Goal: Task Accomplishment & Management: Manage account settings

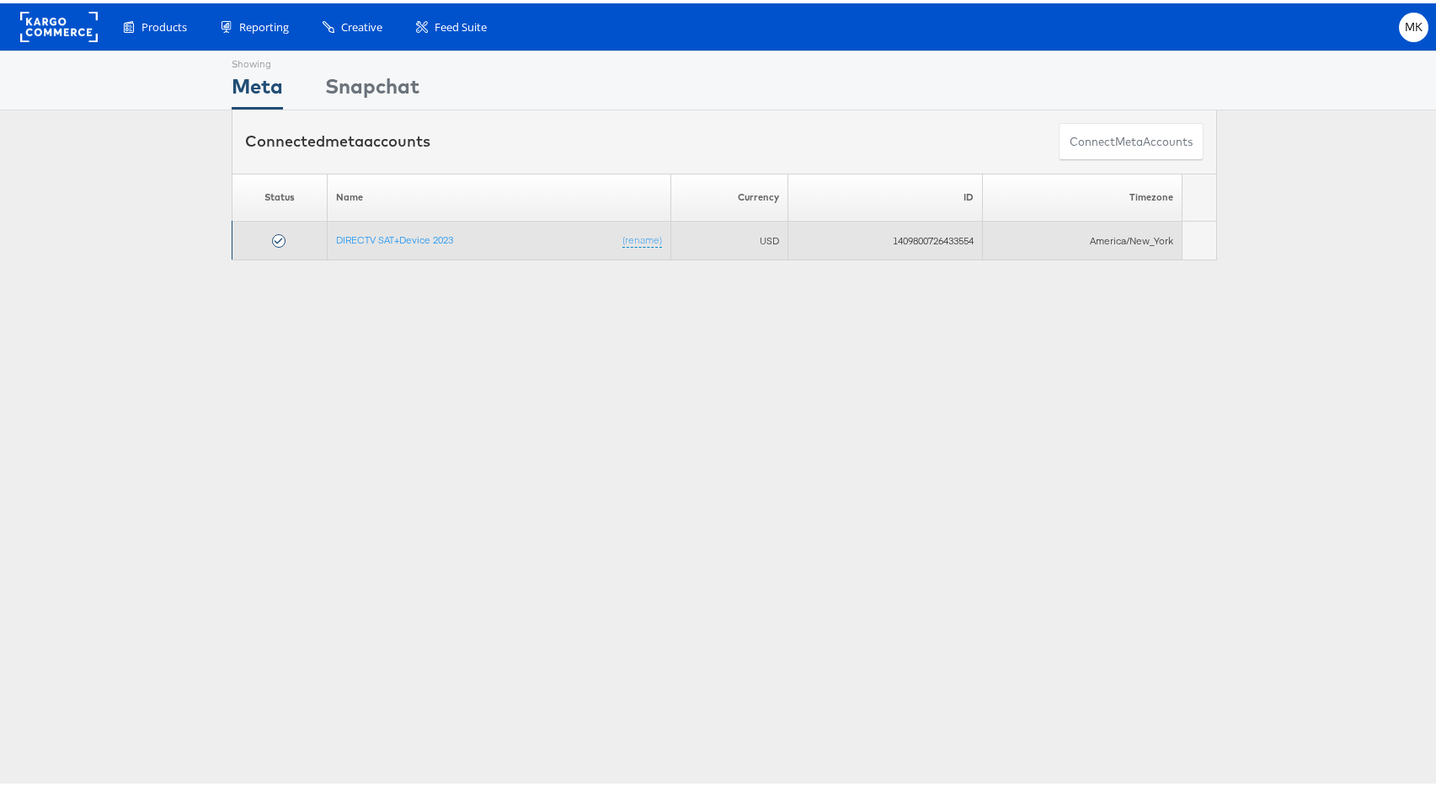
click at [387, 224] on td "DIRECTV SAT+Device 2023 (rename)" at bounding box center [499, 237] width 344 height 39
click at [387, 230] on link "DIRECTV SAT+Device 2023" at bounding box center [394, 236] width 117 height 13
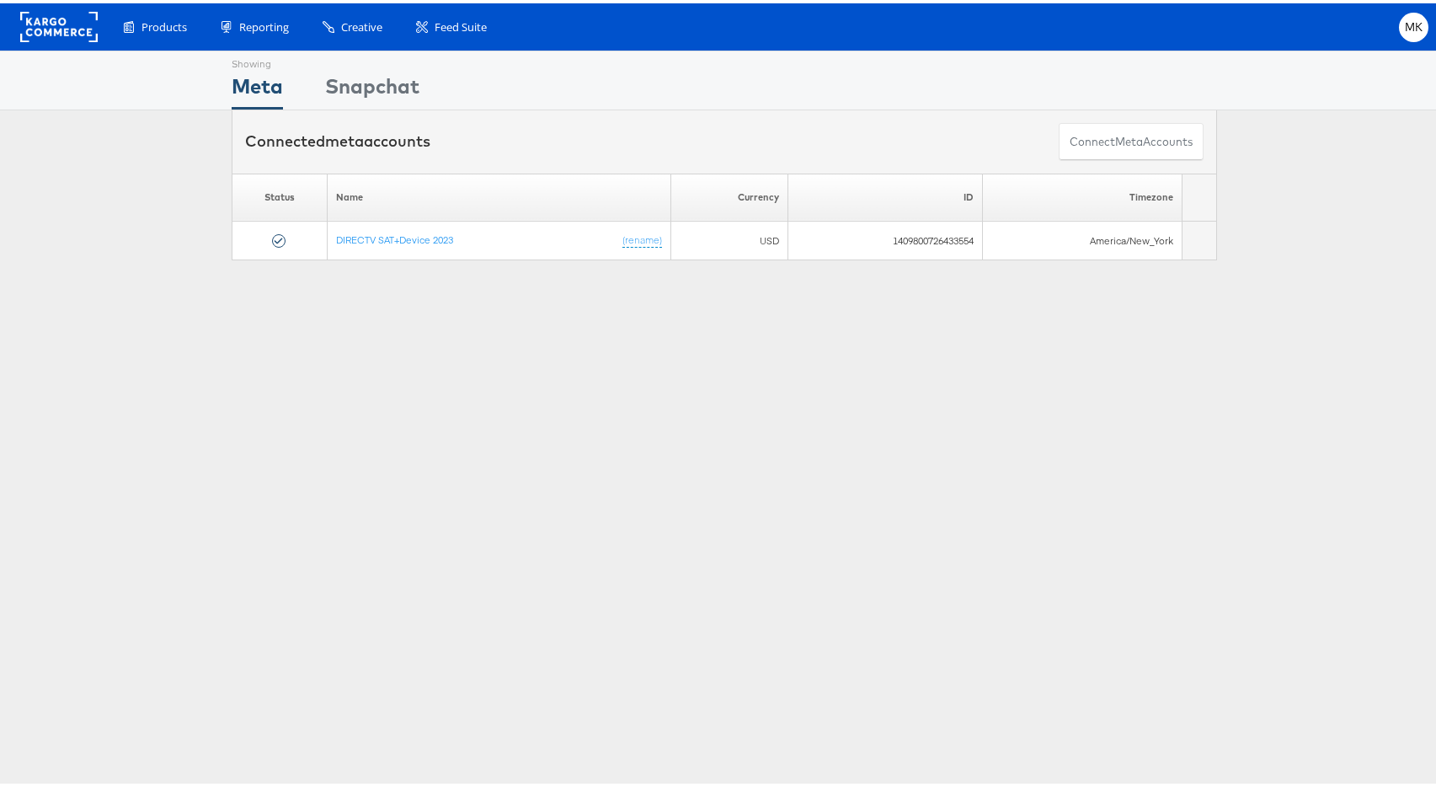
click at [682, 440] on div "Showing Meta Showing Snapchat Connected meta accounts Connect meta Accounts Ple…" at bounding box center [724, 468] width 1449 height 842
drag, startPoint x: 115, startPoint y: 88, endPoint x: 124, endPoint y: 142, distance: 55.5
click at [113, 93] on div "Showing Meta Showing Snapchat" at bounding box center [724, 77] width 1449 height 60
click at [55, 31] on rect at bounding box center [58, 23] width 77 height 30
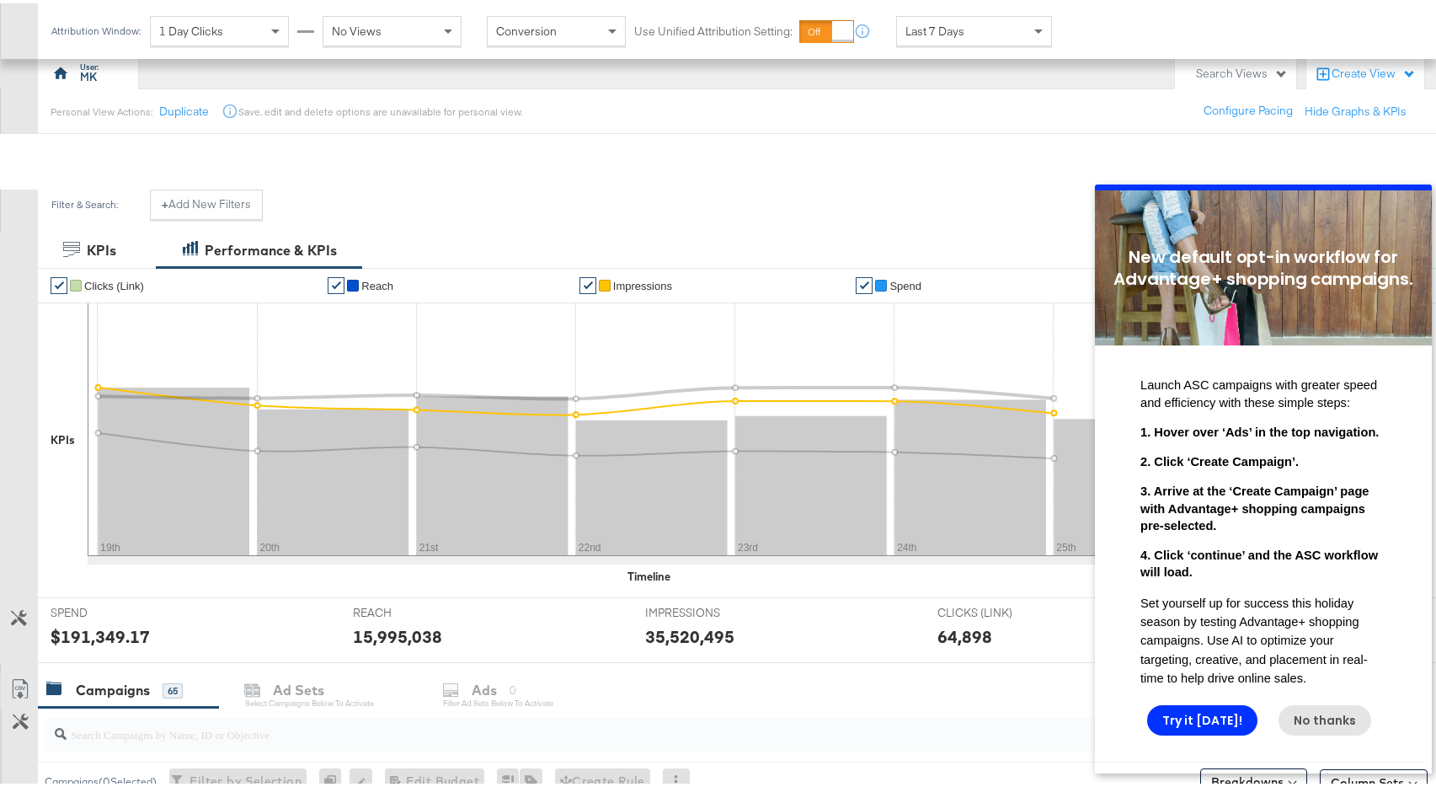
scroll to position [304, 0]
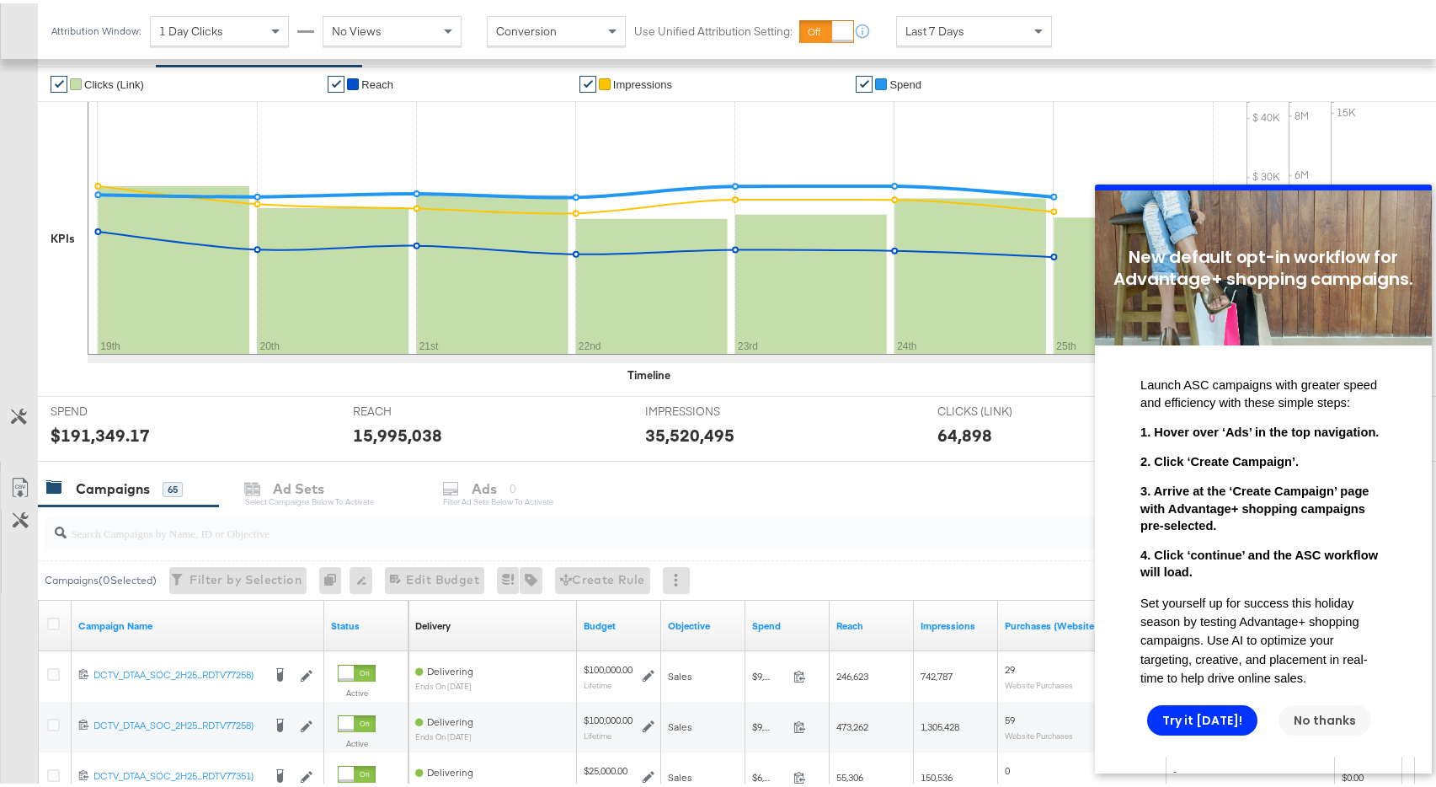
drag, startPoint x: 1320, startPoint y: 739, endPoint x: 1360, endPoint y: 729, distance: 41.5
click at [1321, 735] on link "No thanks" at bounding box center [1325, 720] width 93 height 30
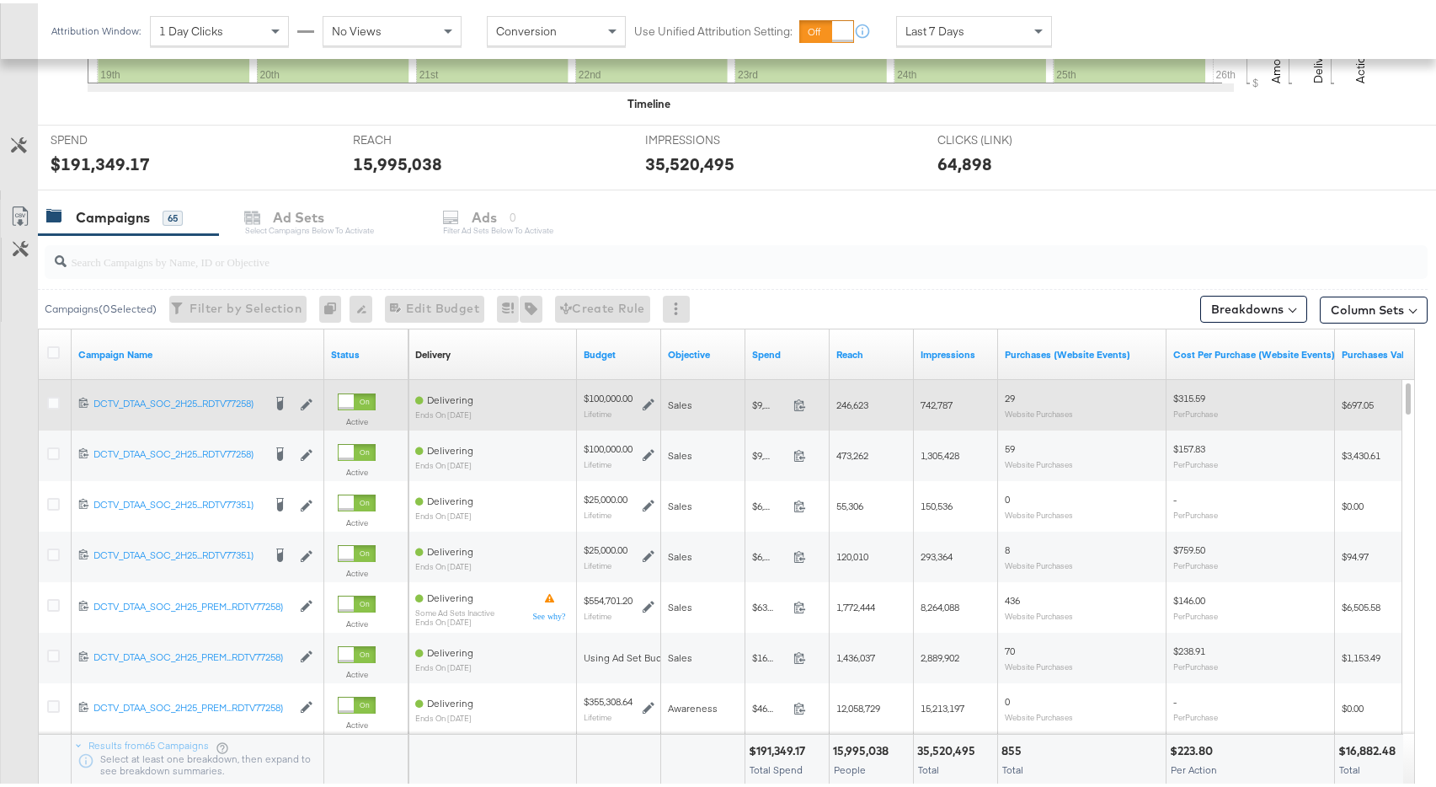
scroll to position [0, 0]
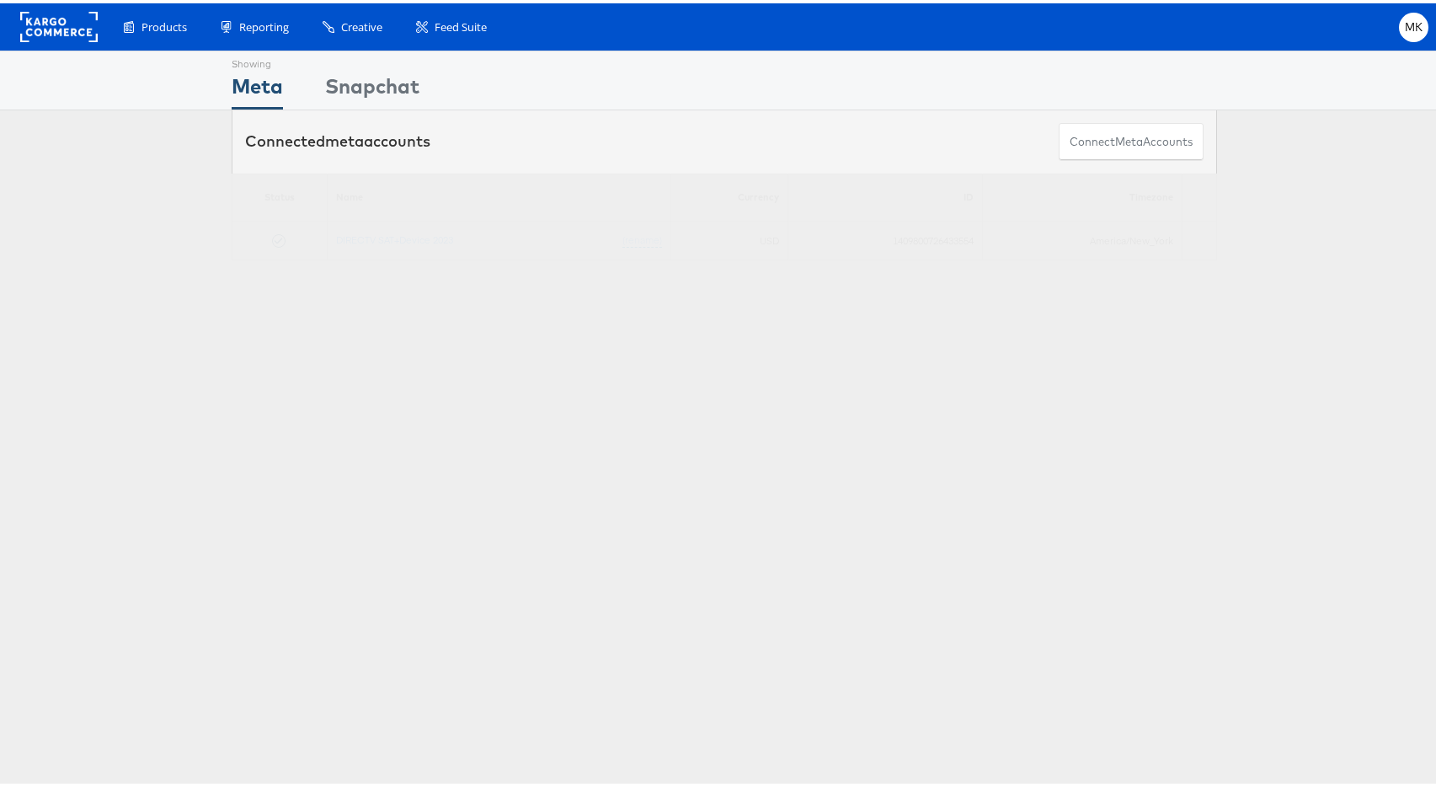
click at [173, 157] on div "Connected meta accounts Connect meta Accounts" at bounding box center [724, 138] width 1449 height 63
click at [365, 88] on div "Snapchat" at bounding box center [372, 87] width 94 height 38
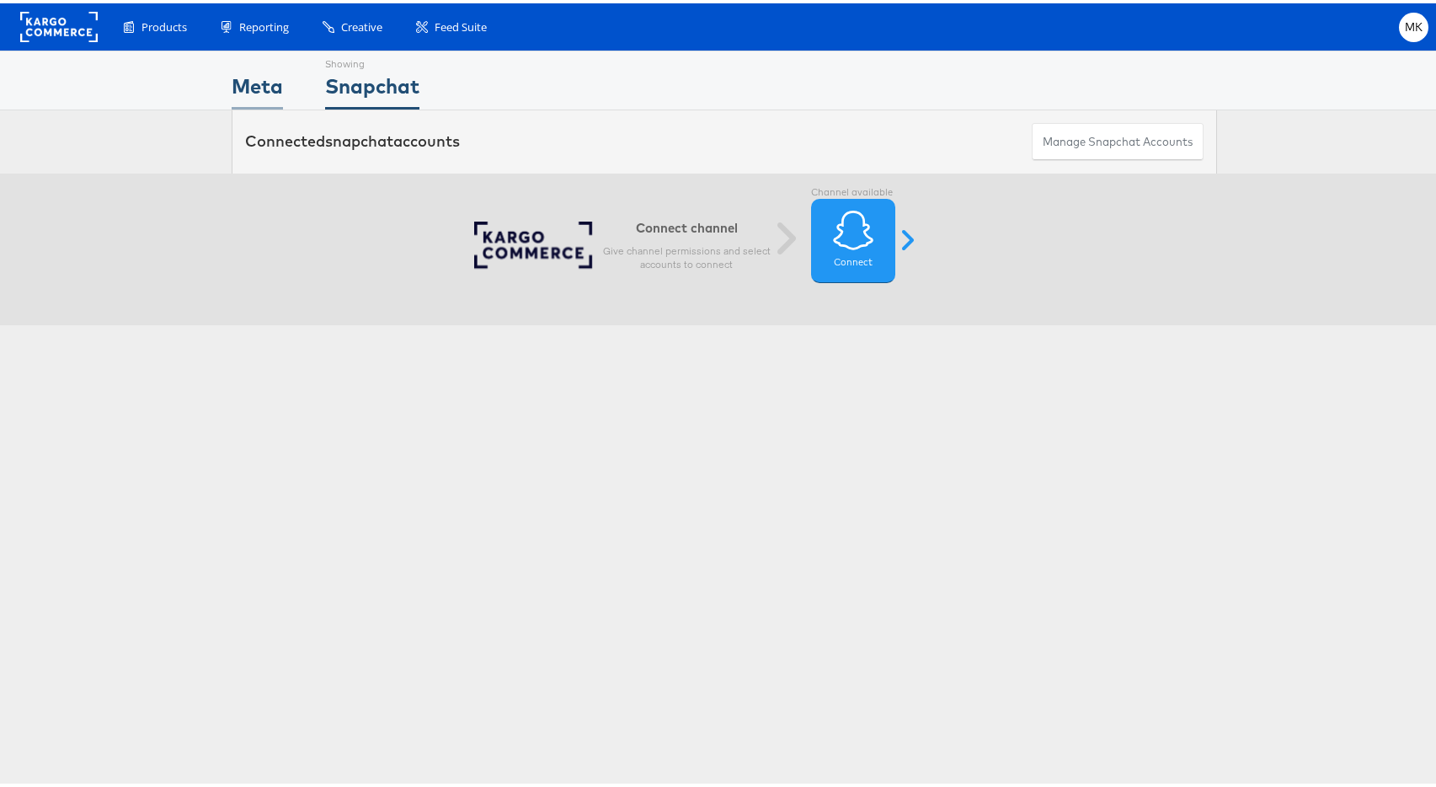
click at [232, 88] on div "Meta" at bounding box center [257, 87] width 51 height 38
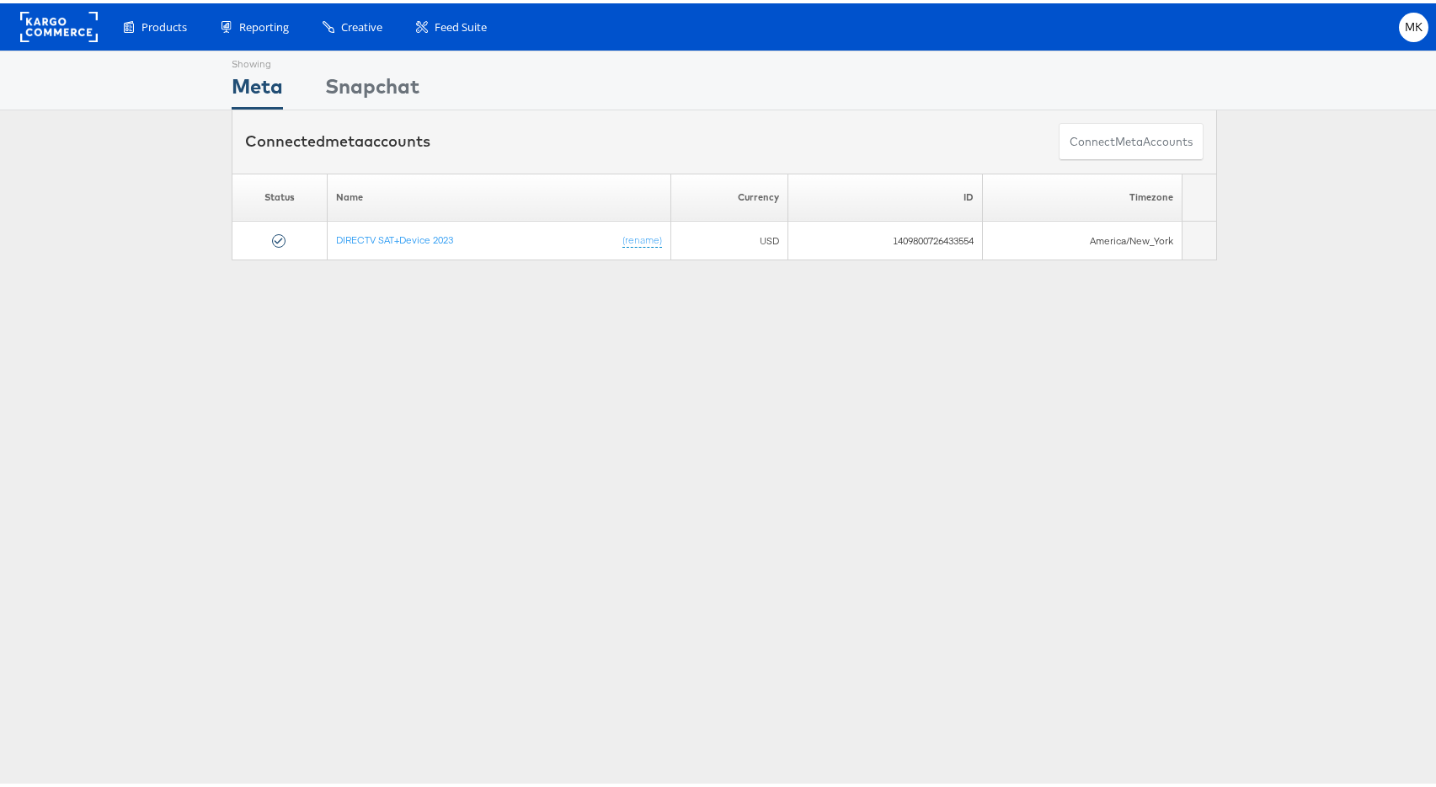
click at [151, 131] on div "Connected meta accounts Connect meta Accounts" at bounding box center [724, 138] width 1449 height 63
click at [1408, 23] on span "MK" at bounding box center [1414, 24] width 19 height 11
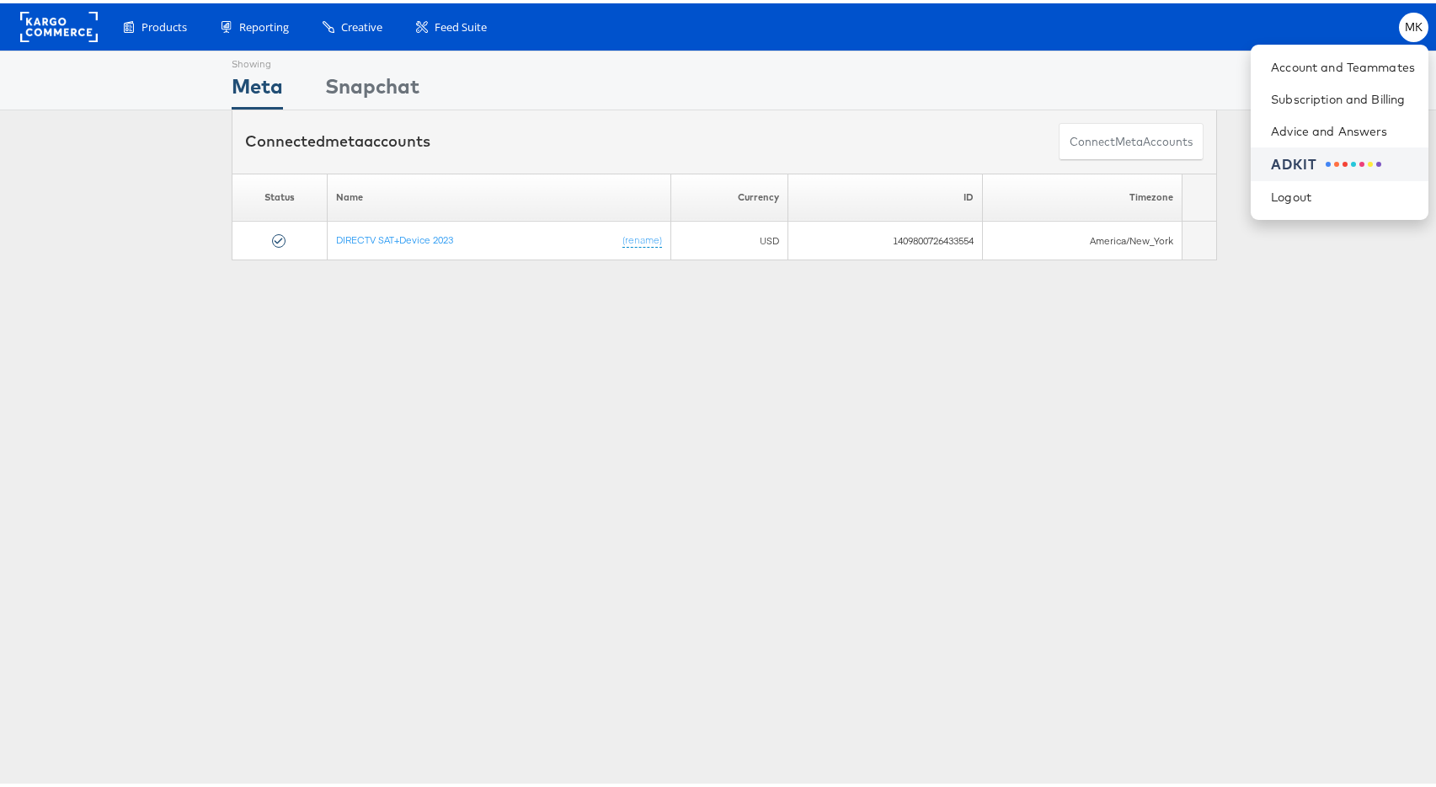
click at [1271, 163] on div "ADKIT" at bounding box center [1294, 161] width 46 height 19
